Goal: Transaction & Acquisition: Purchase product/service

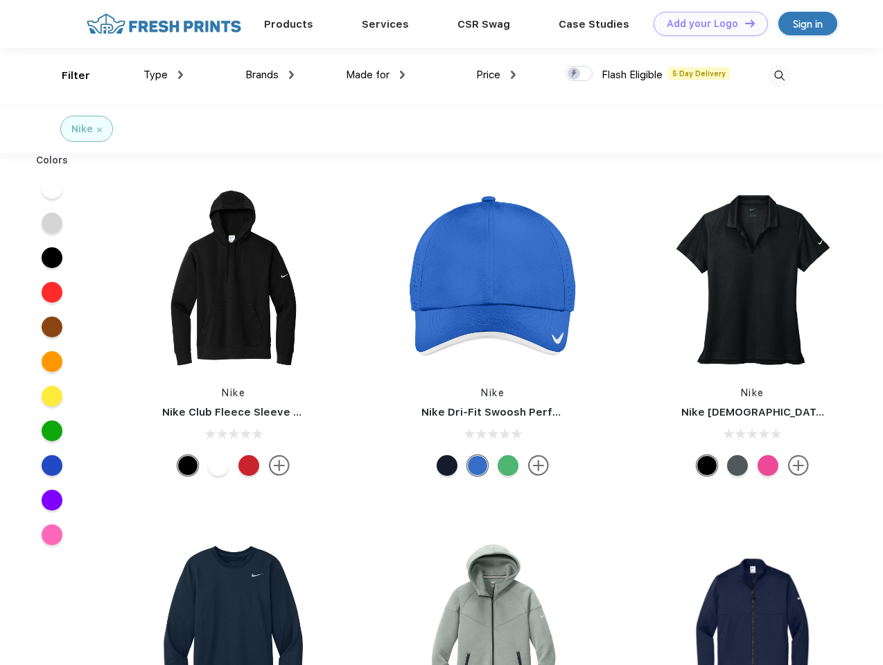
scroll to position [1, 0]
click at [705, 24] on link "Add your Logo Design Tool" at bounding box center [710, 24] width 114 height 24
click at [0, 0] on div "Design Tool" at bounding box center [0, 0] width 0 height 0
click at [744, 23] on link "Add your Logo Design Tool" at bounding box center [710, 24] width 114 height 24
click at [67, 76] on div "Filter" at bounding box center [76, 76] width 28 height 16
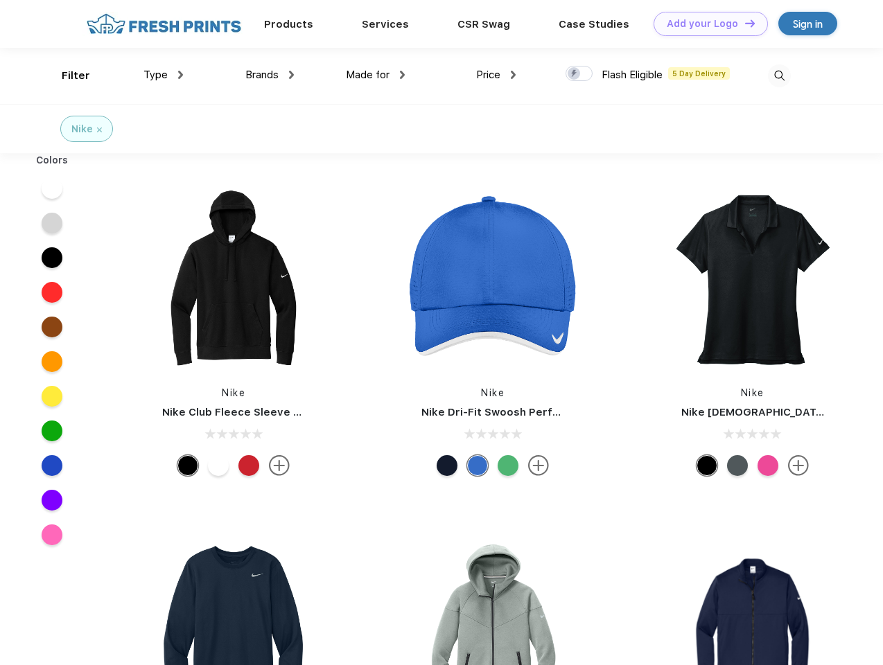
click at [164, 75] on span "Type" at bounding box center [155, 75] width 24 height 12
click at [270, 75] on span "Brands" at bounding box center [261, 75] width 33 height 12
click at [376, 75] on span "Made for" at bounding box center [368, 75] width 44 height 12
click at [496, 75] on span "Price" at bounding box center [488, 75] width 24 height 12
click at [579, 74] on div at bounding box center [578, 73] width 27 height 15
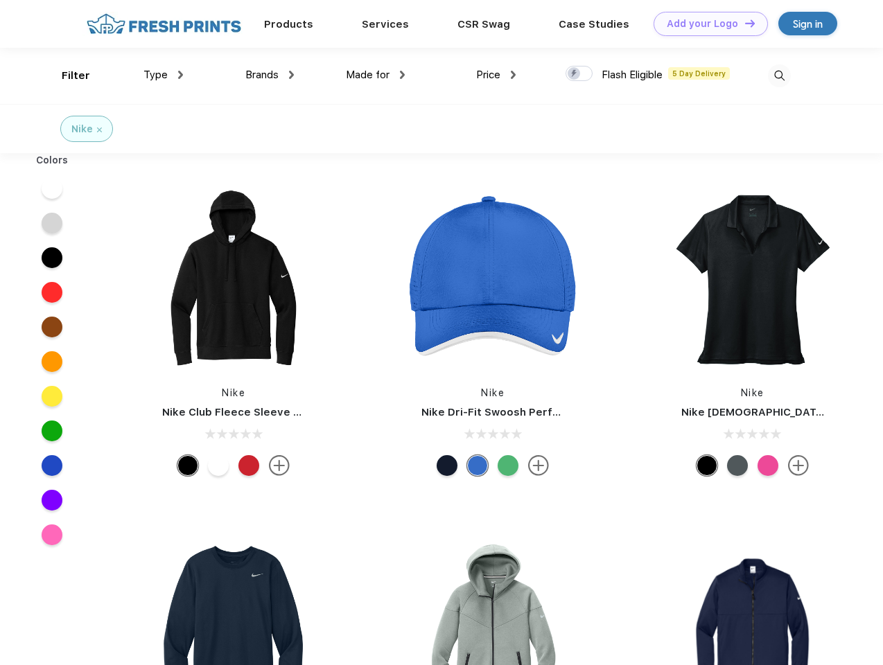
click at [574, 74] on input "checkbox" at bounding box center [569, 69] width 9 height 9
click at [779, 76] on img at bounding box center [779, 75] width 23 height 23
